Goal: Task Accomplishment & Management: Manage account settings

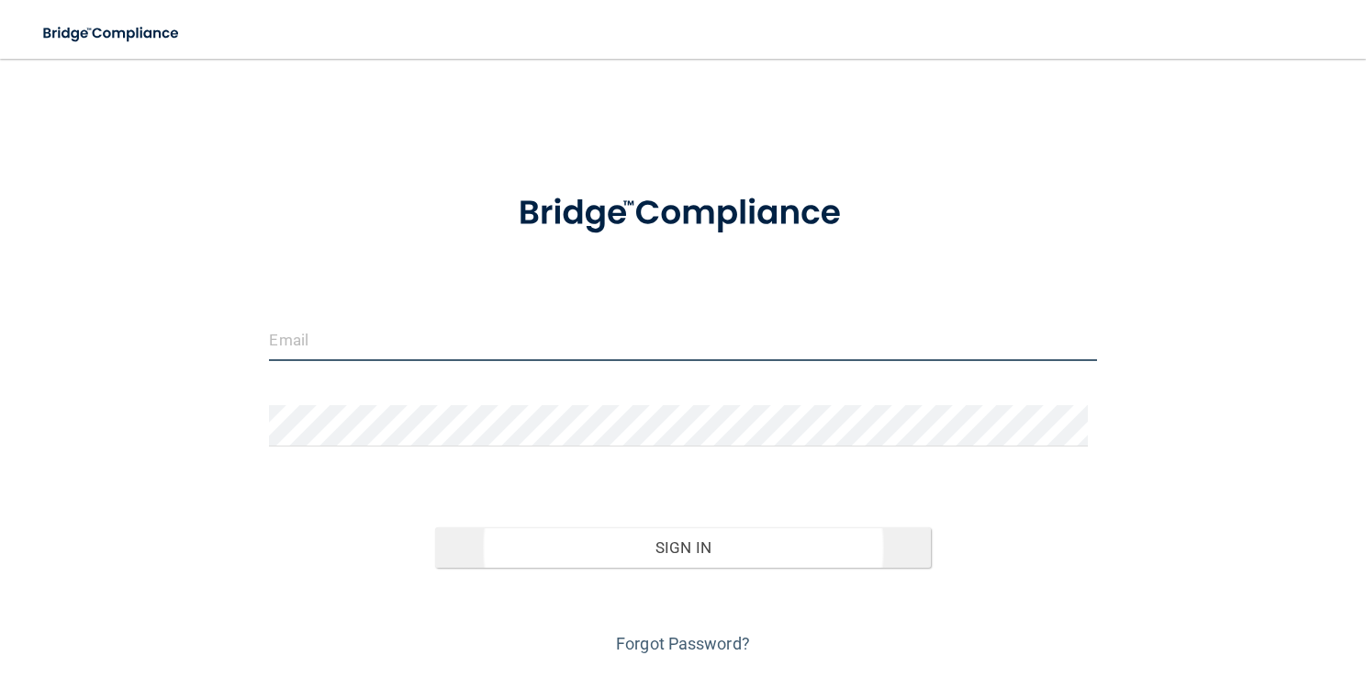
type input "[PERSON_NAME][EMAIL_ADDRESS][DOMAIN_NAME]"
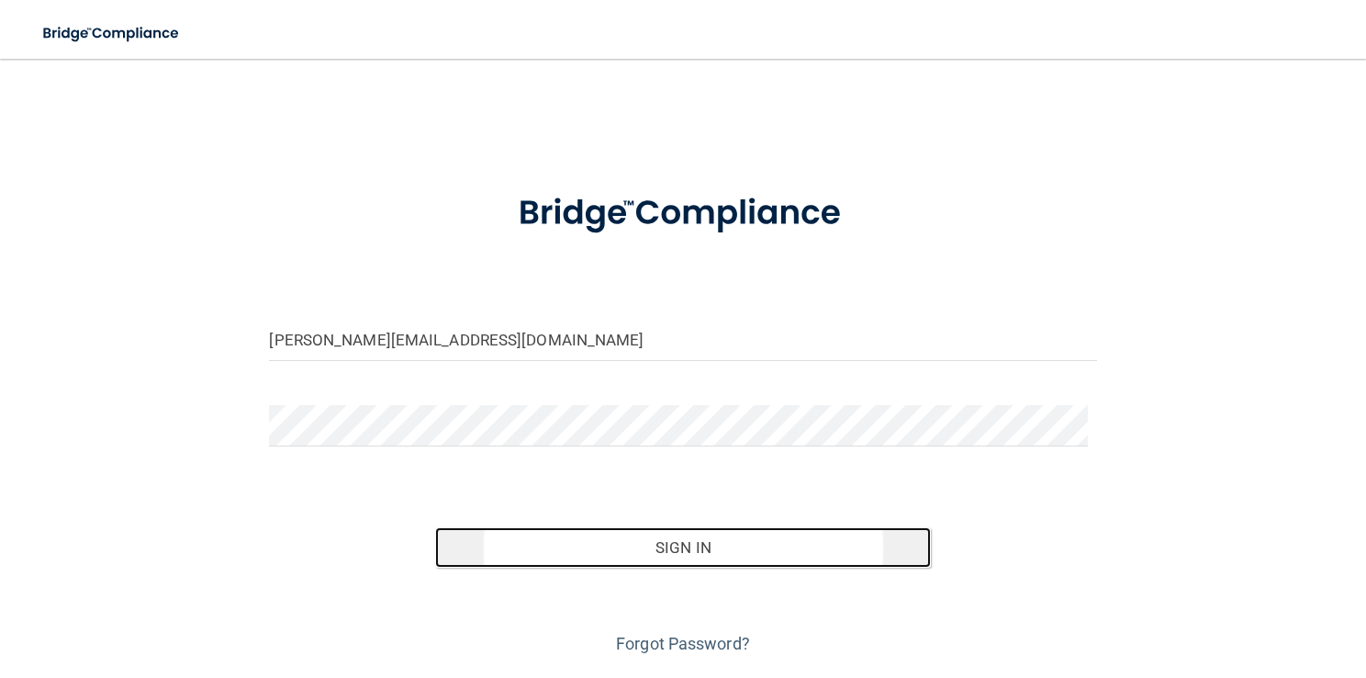
click at [530, 553] on button "Sign In" at bounding box center [683, 547] width 497 height 40
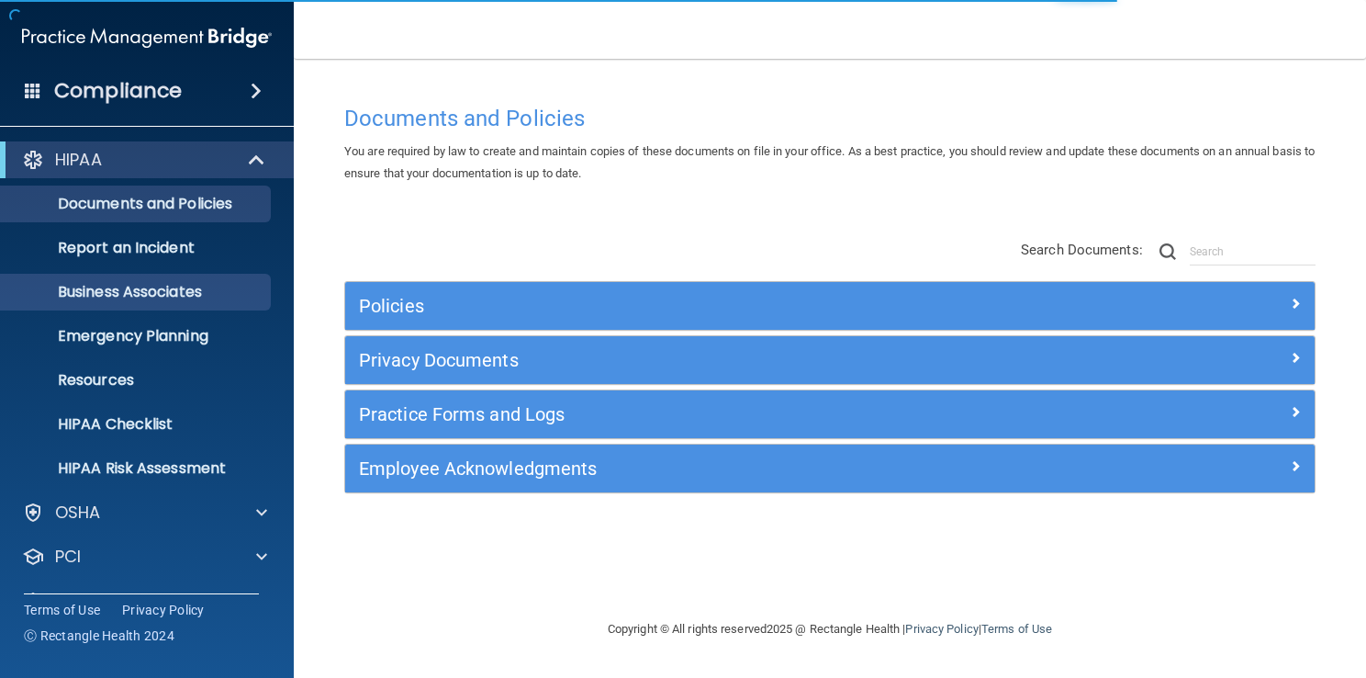
scroll to position [84, 0]
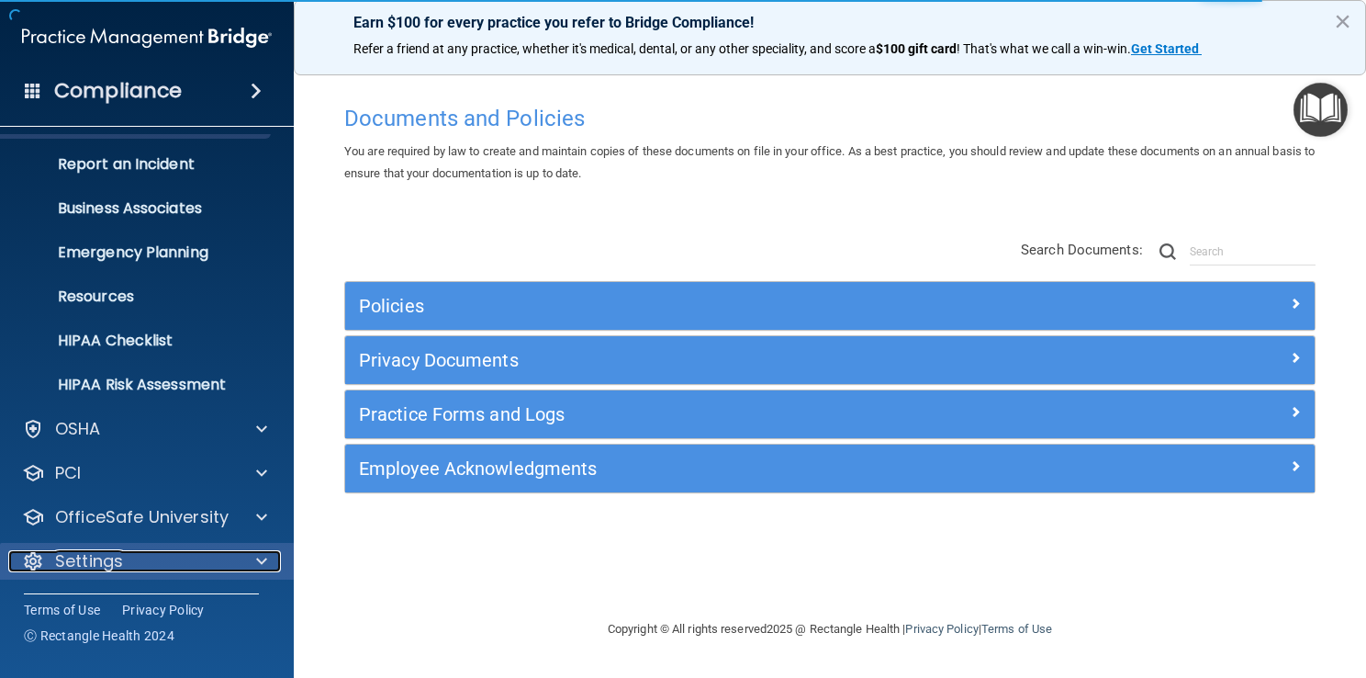
click at [268, 560] on div at bounding box center [259, 561] width 46 height 22
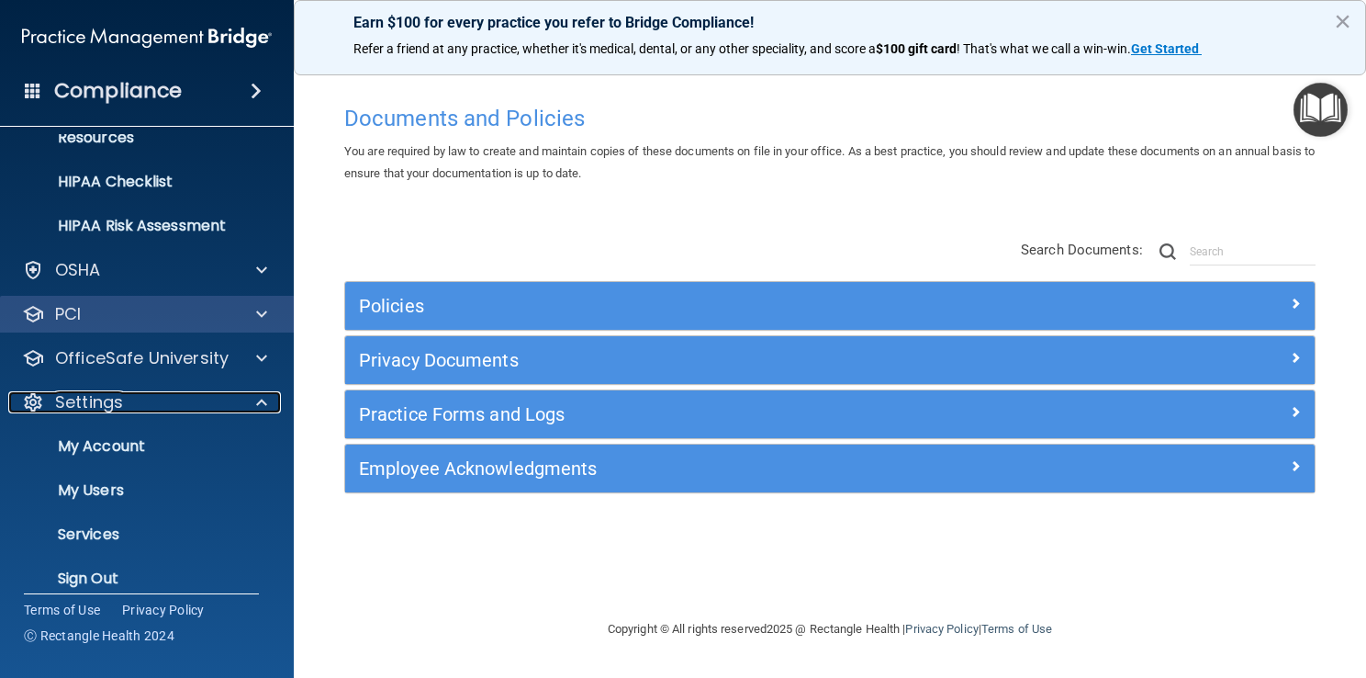
scroll to position [260, 0]
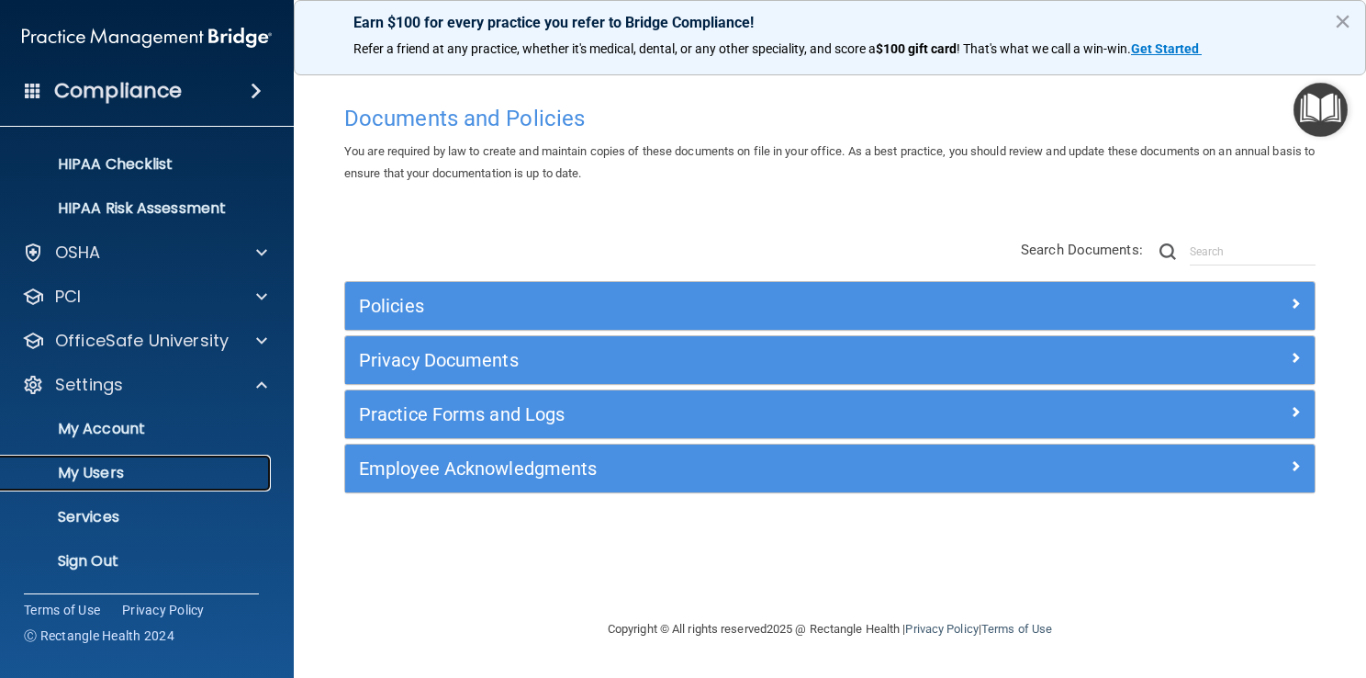
click at [207, 478] on p "My Users" at bounding box center [137, 473] width 251 height 18
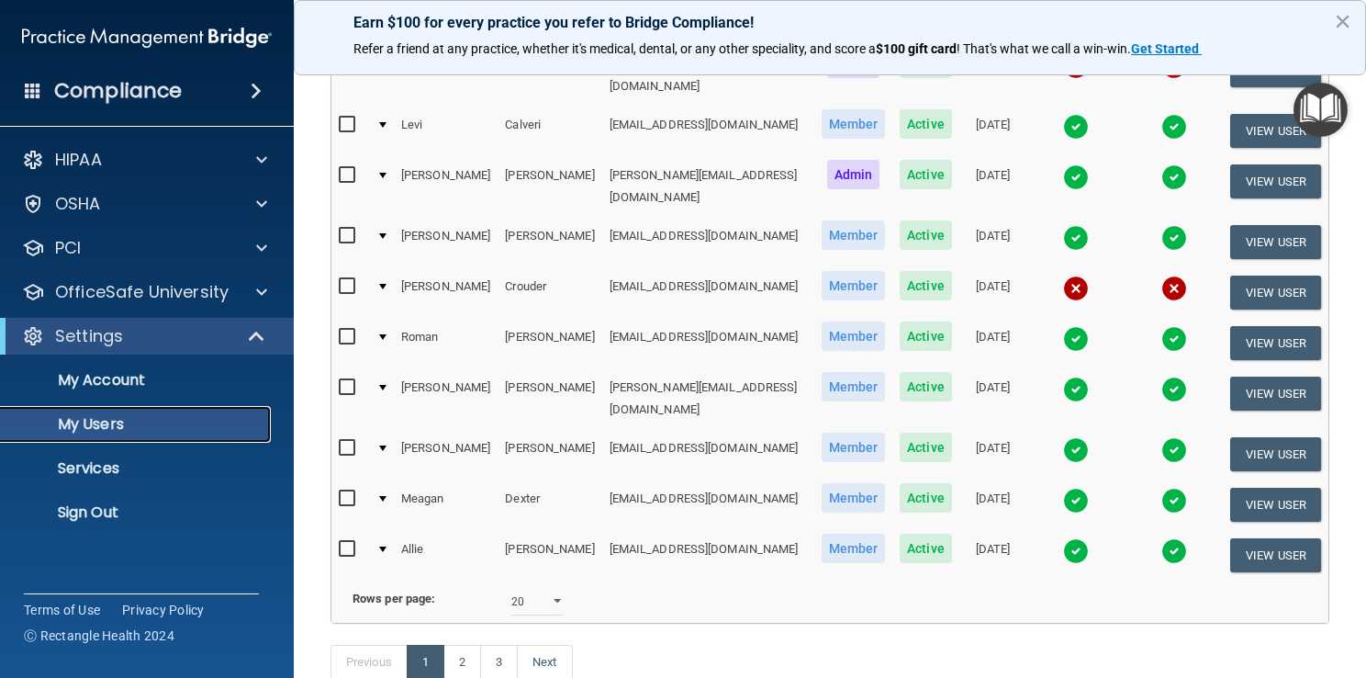
scroll to position [791, 0]
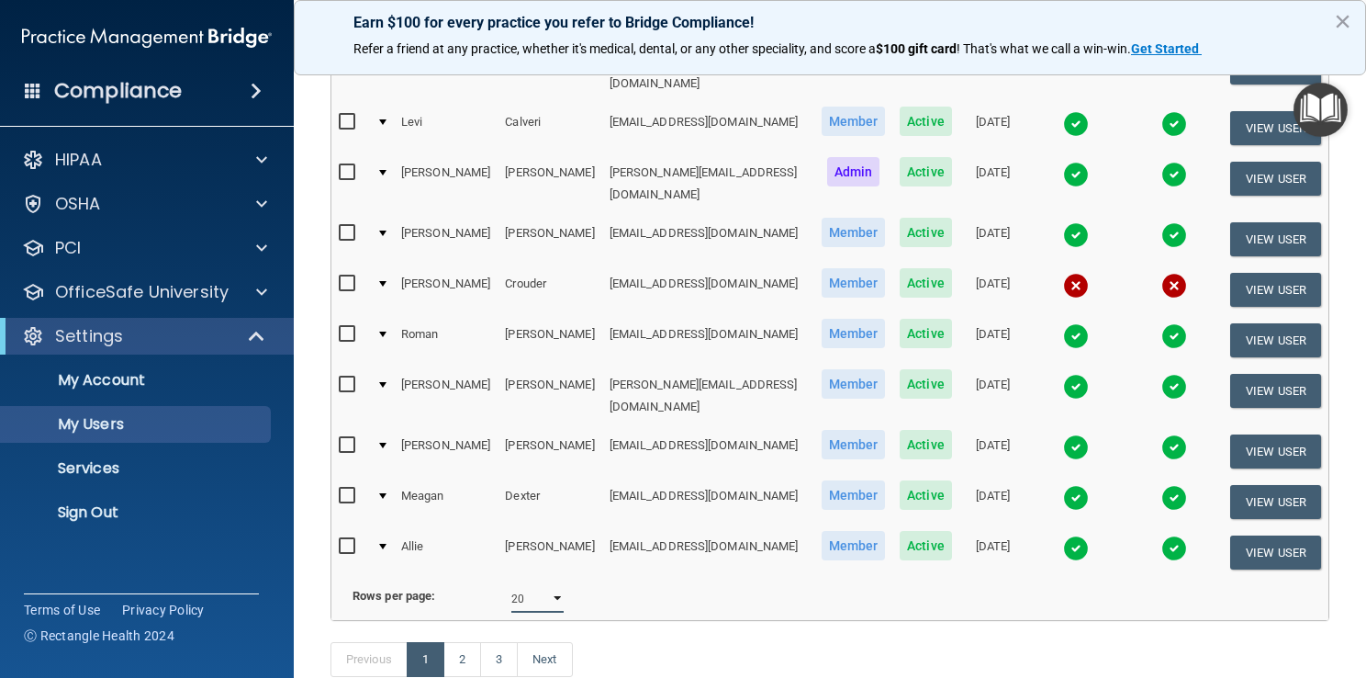
click at [550, 585] on select "10 20 30 40 all" at bounding box center [537, 599] width 52 height 28
select select "42"
click at [511, 585] on select "10 20 30 40 all" at bounding box center [537, 599] width 52 height 28
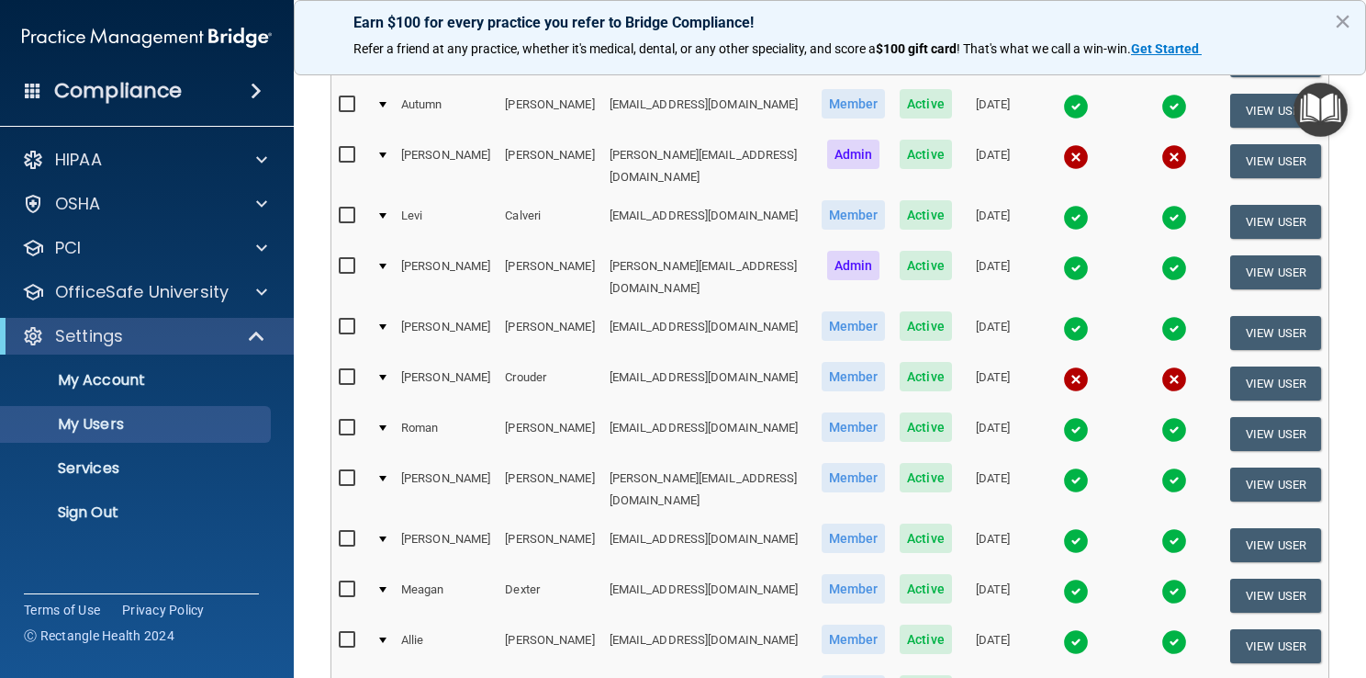
scroll to position [703, 0]
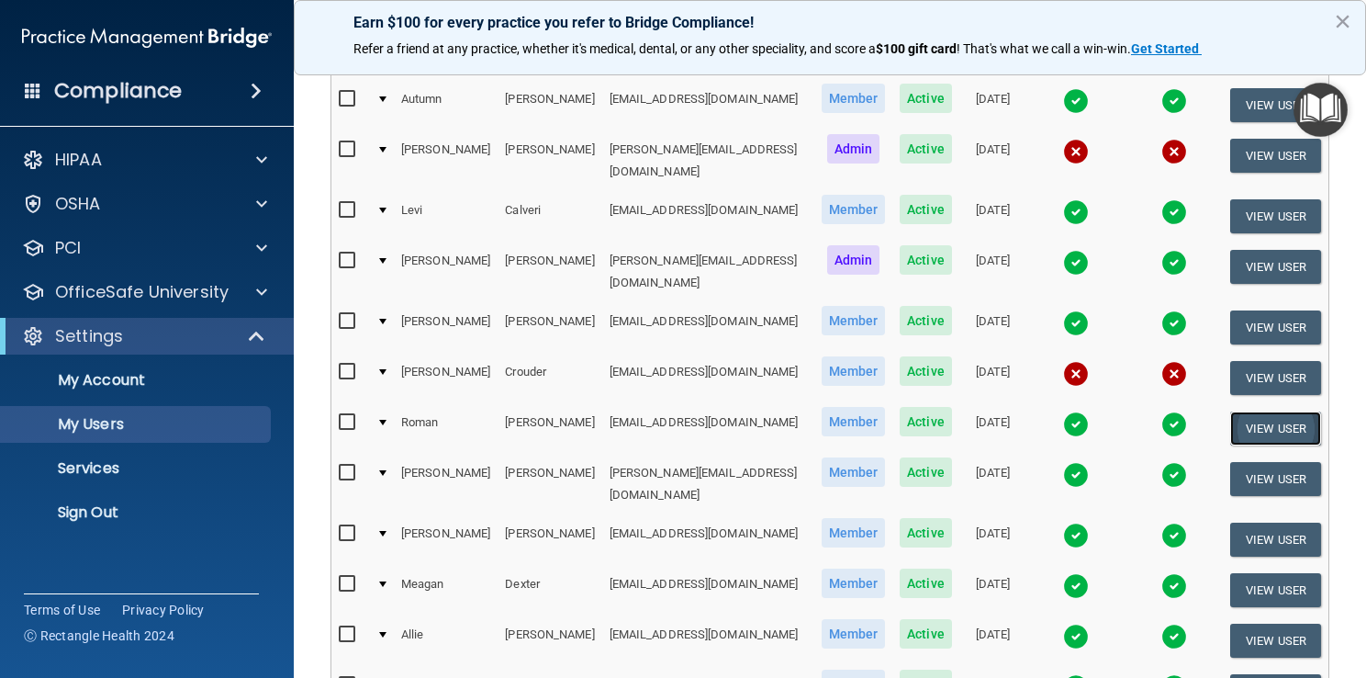
click at [1253, 411] on button "View User" at bounding box center [1275, 428] width 91 height 34
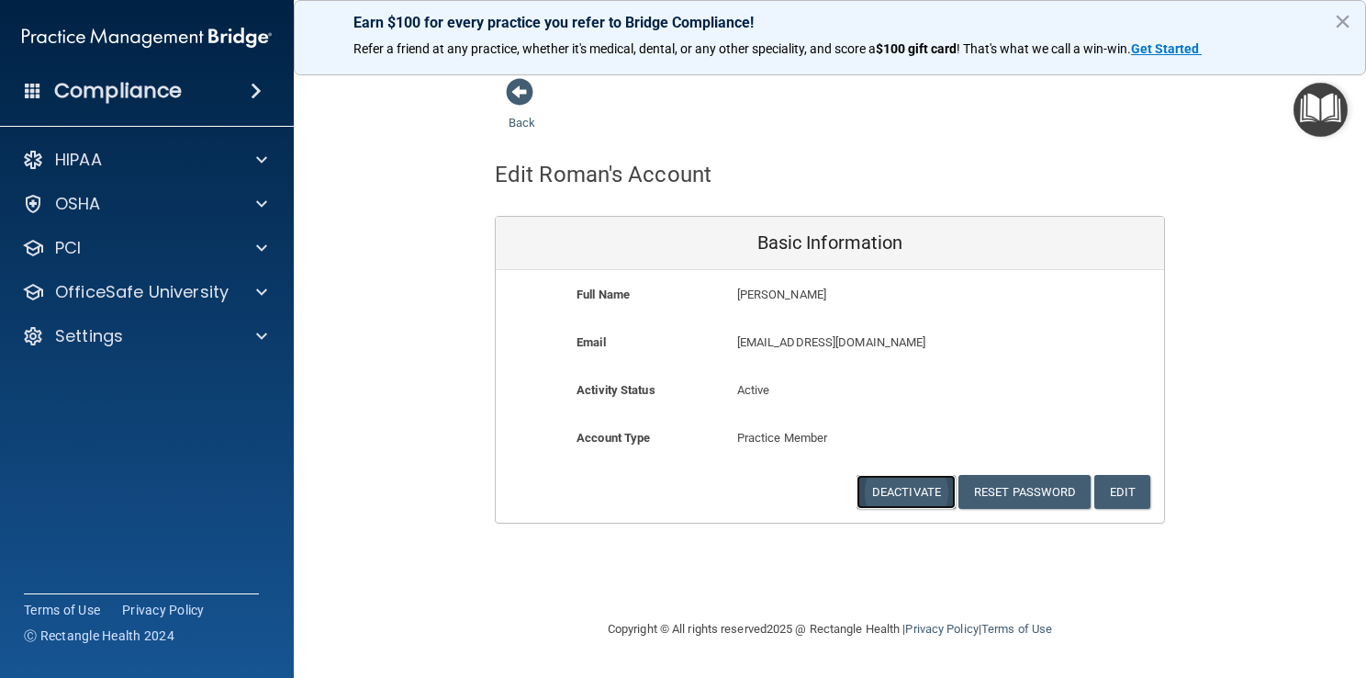
click at [920, 496] on button "Deactivate" at bounding box center [906, 492] width 99 height 34
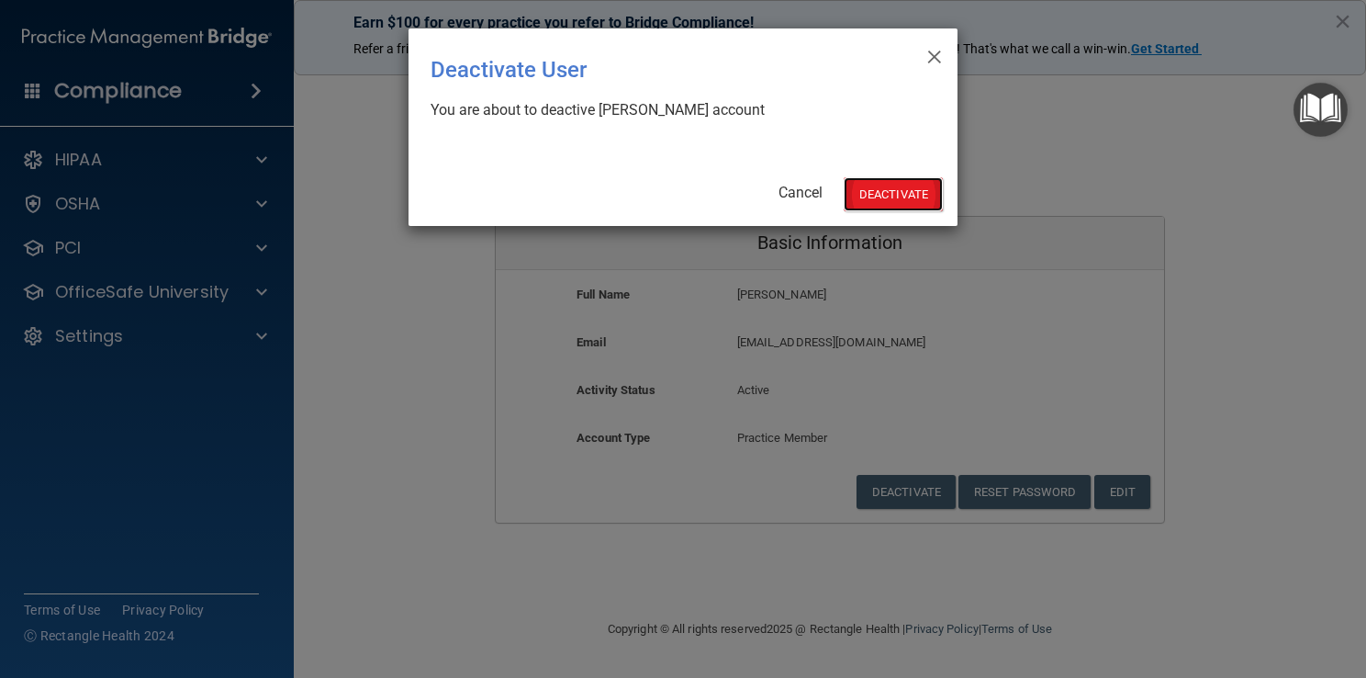
click at [910, 188] on button "Deactivate" at bounding box center [893, 194] width 99 height 34
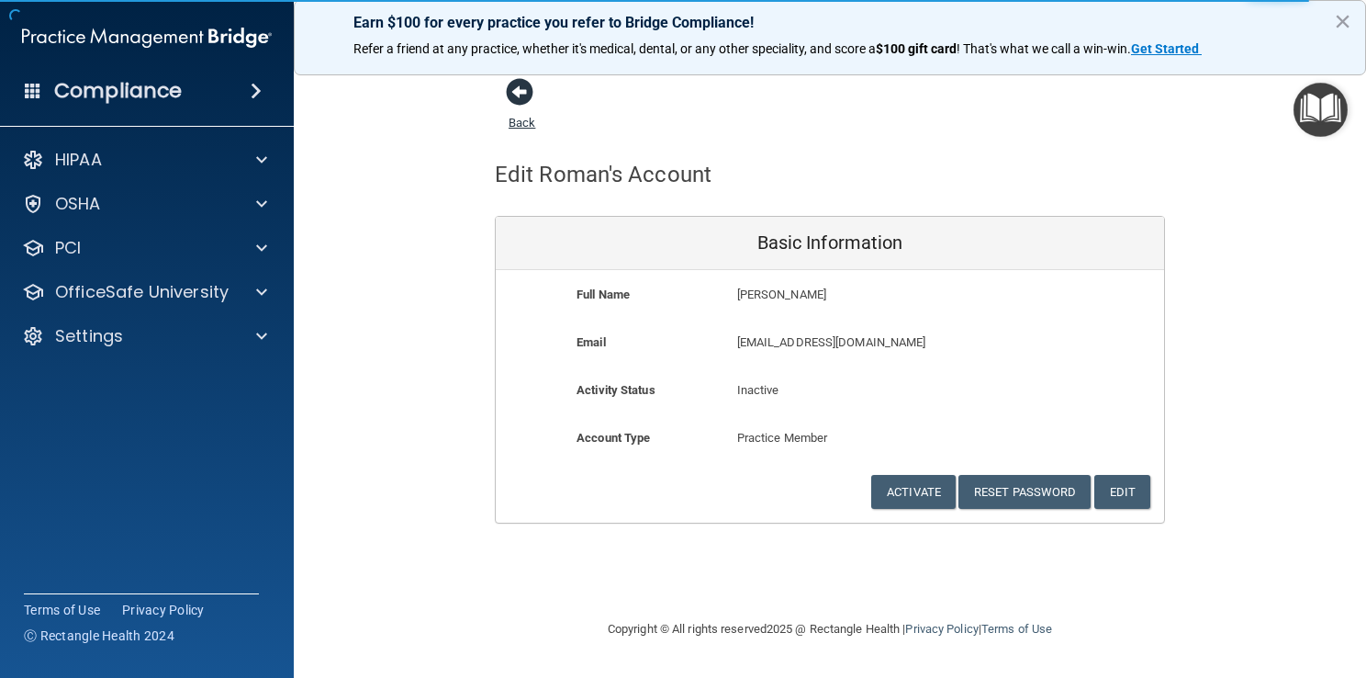
click at [519, 95] on span at bounding box center [520, 92] width 28 height 28
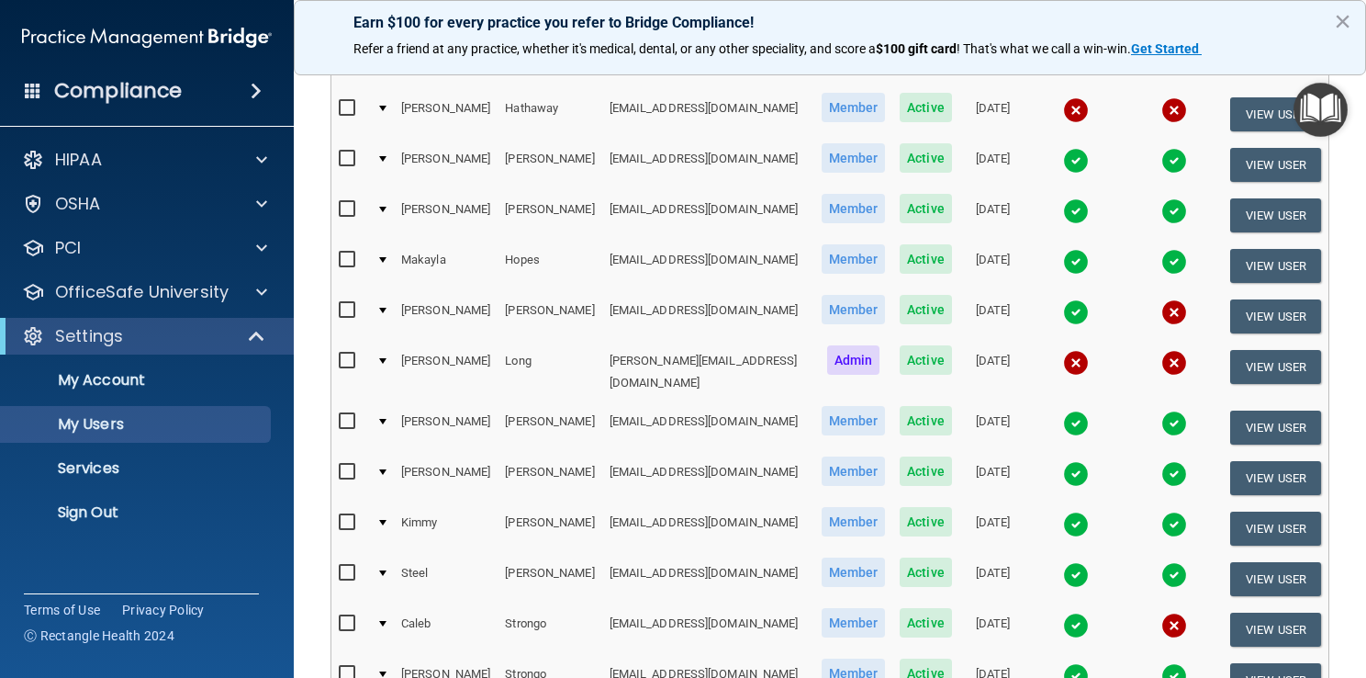
scroll to position [1340, 0]
